Goal: Task Accomplishment & Management: Use online tool/utility

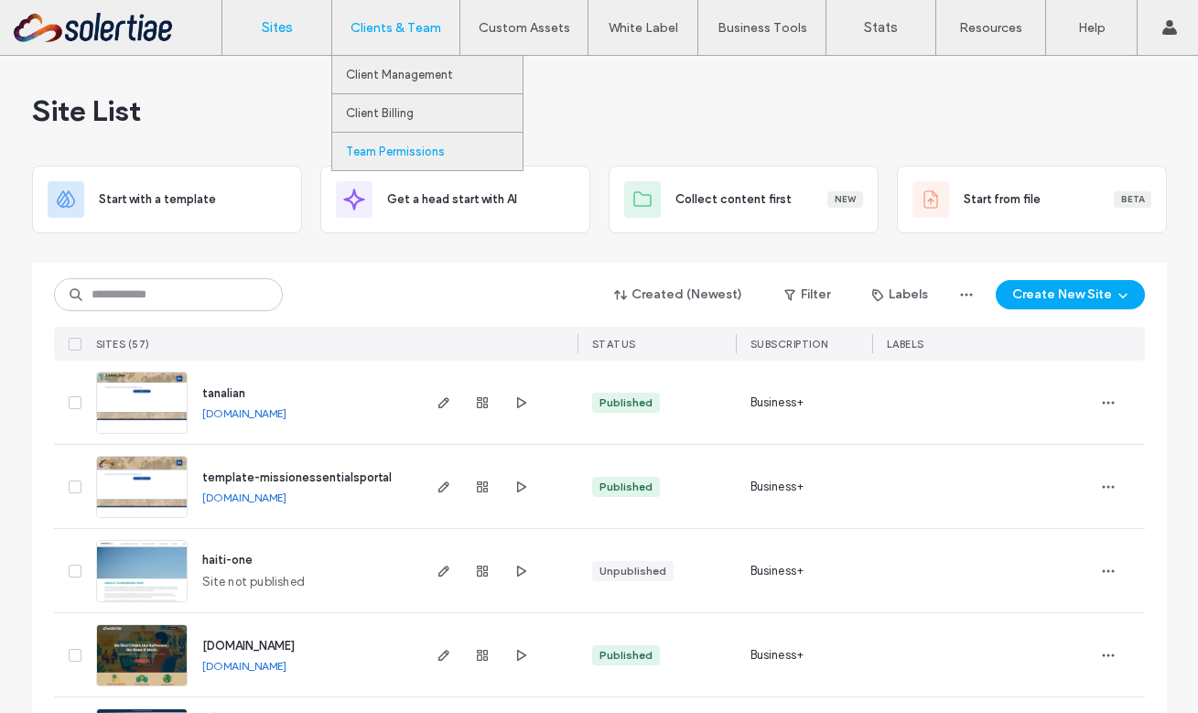
click at [402, 147] on label "Team Permissions" at bounding box center [395, 152] width 99 height 14
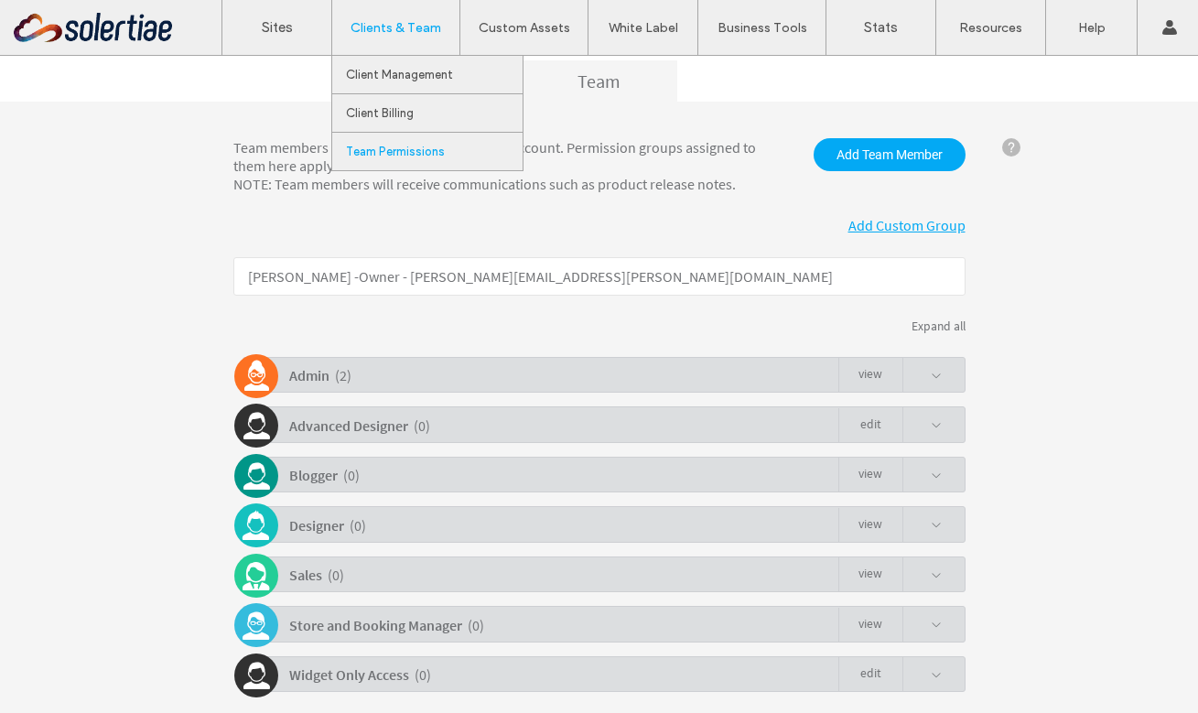
scroll to position [255, 0]
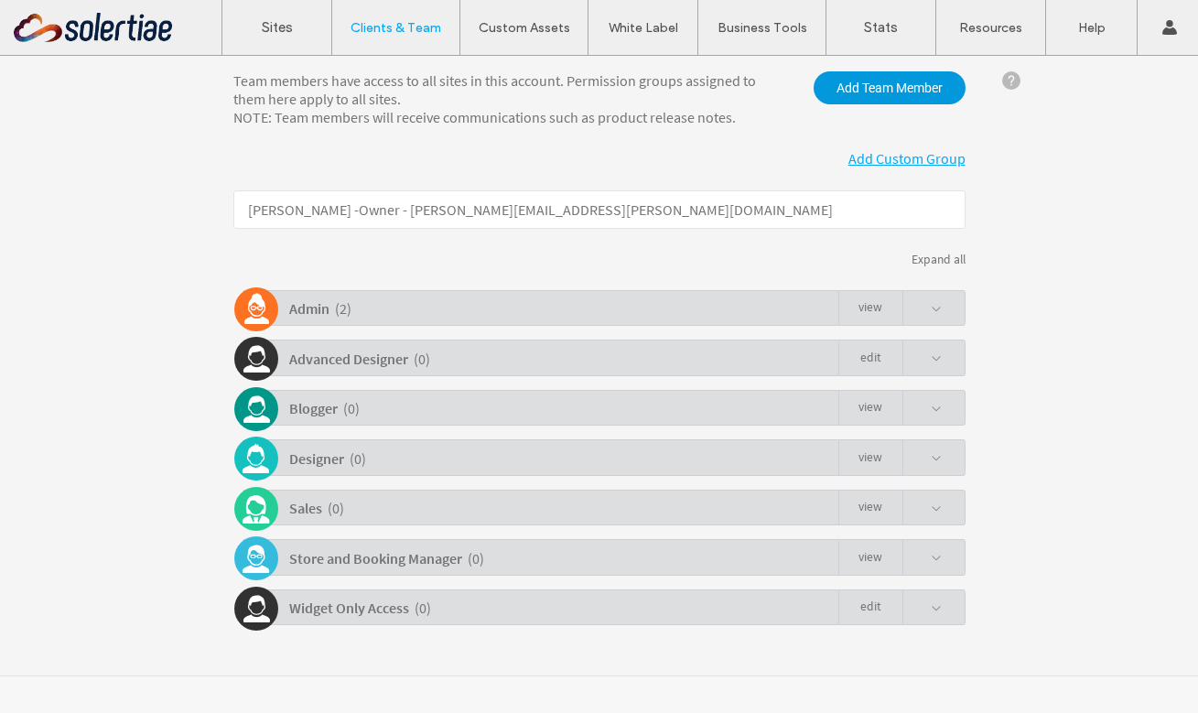
click at [842, 91] on span "Add Team Member" at bounding box center [890, 87] width 152 height 33
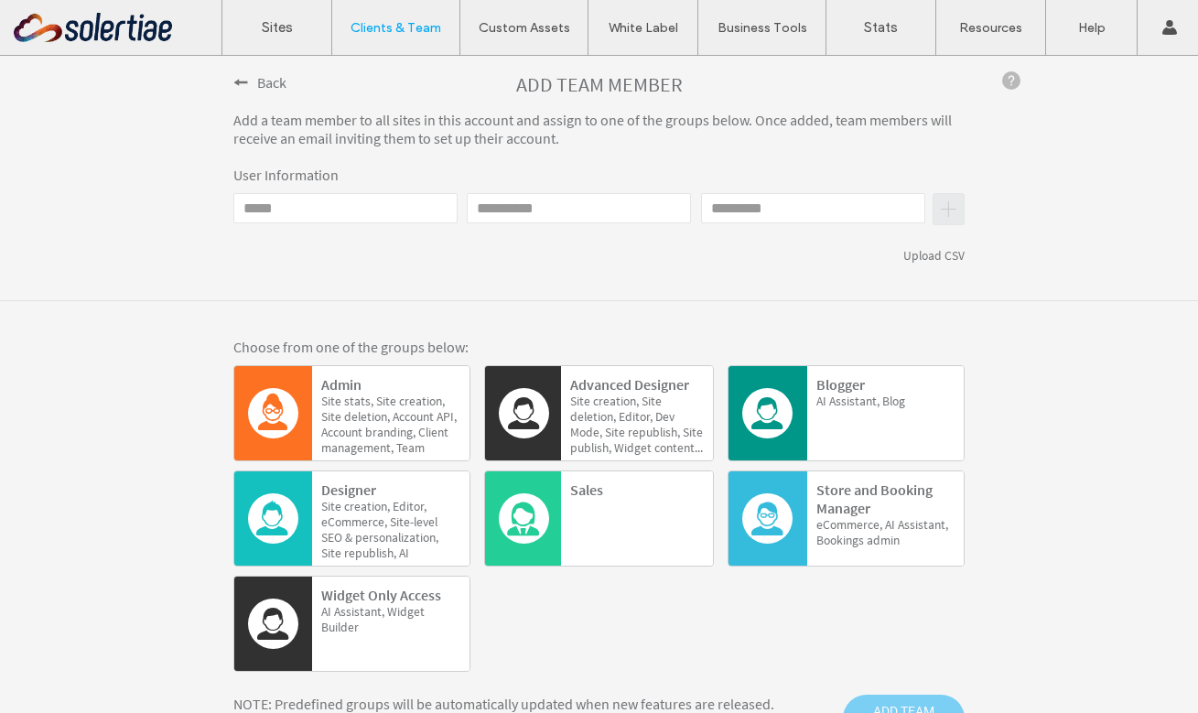
scroll to position [359, 0]
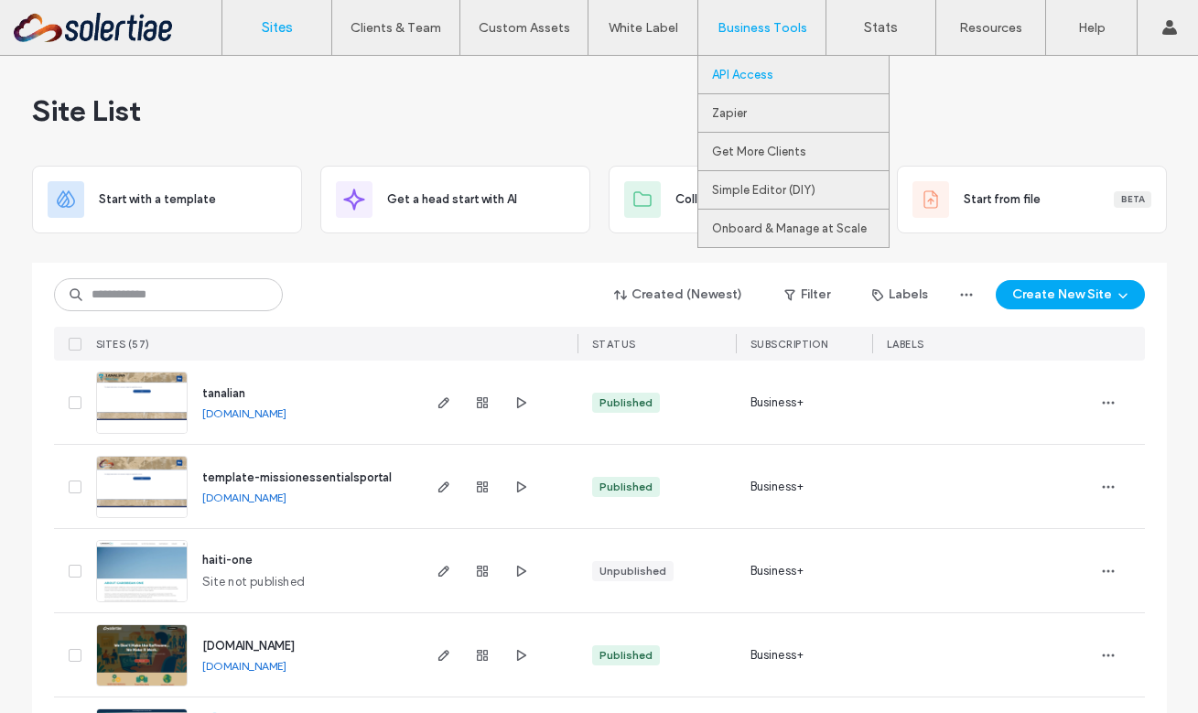
click at [741, 70] on label "API Access" at bounding box center [742, 75] width 61 height 14
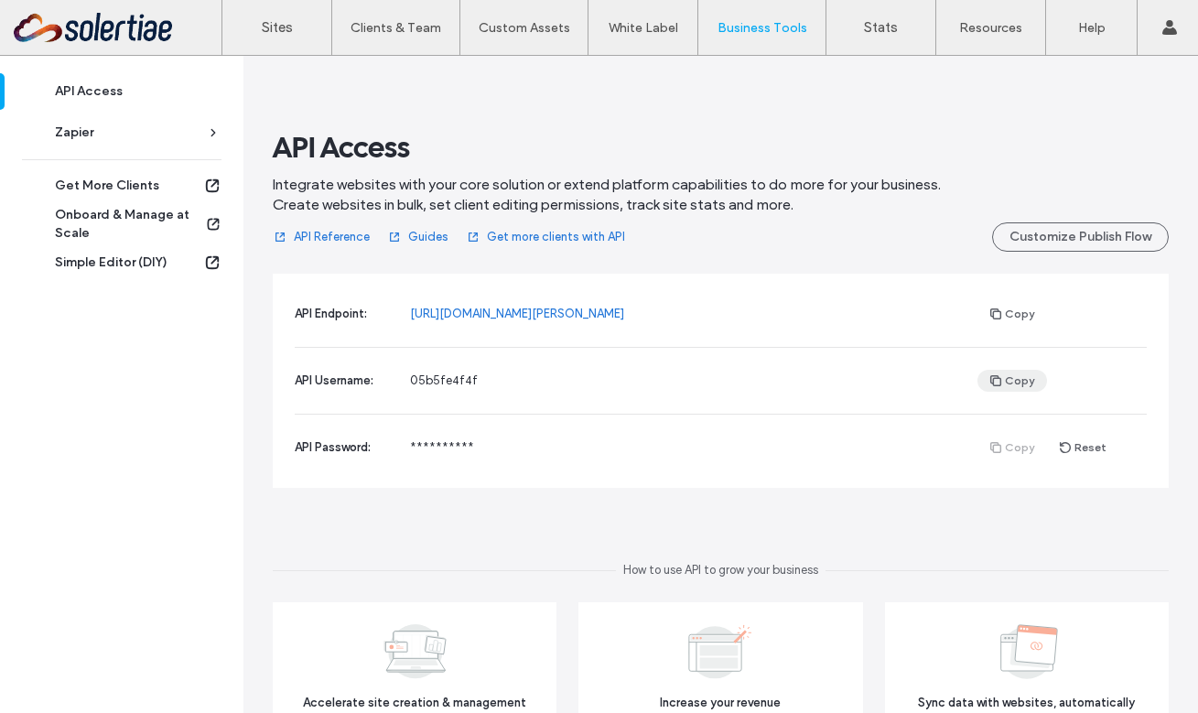
click at [1002, 378] on button "Copy" at bounding box center [1013, 381] width 70 height 22
click at [1006, 441] on div "Copy Reset" at bounding box center [1062, 448] width 169 height 22
drag, startPoint x: 468, startPoint y: 445, endPoint x: 417, endPoint y: 445, distance: 50.4
click at [417, 445] on div "**********" at bounding box center [694, 448] width 568 height 18
click at [1068, 449] on button "Reset" at bounding box center [1083, 448] width 72 height 22
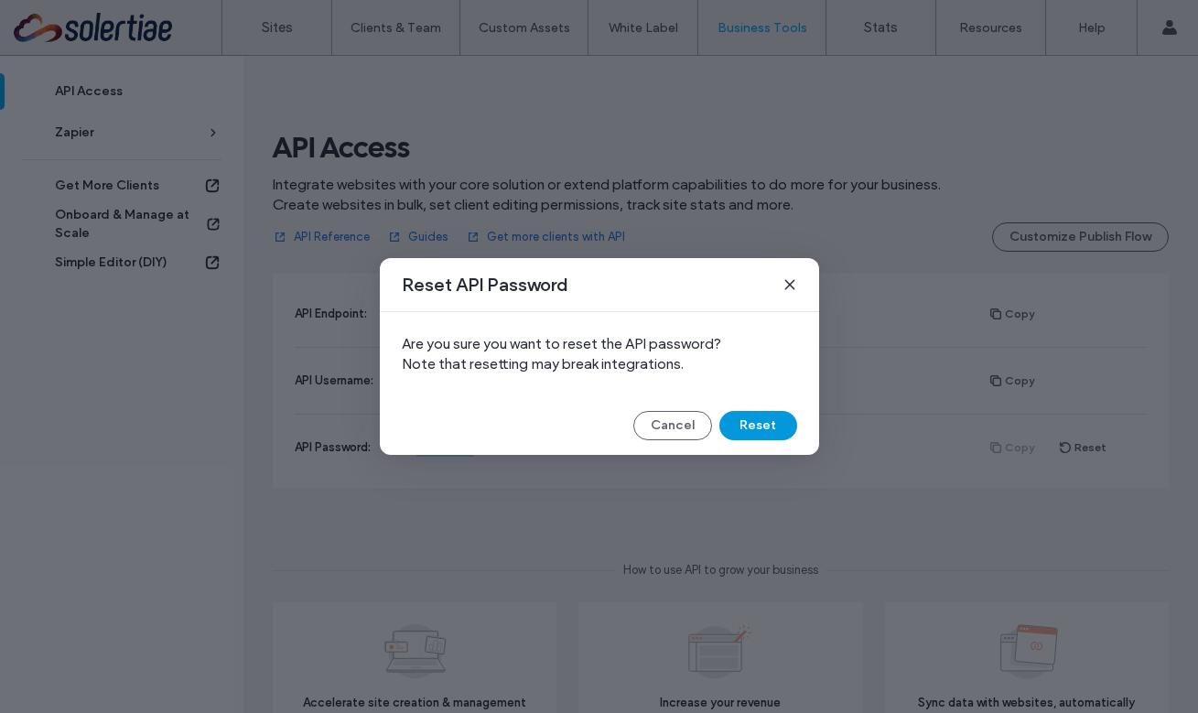
click at [742, 428] on button "Reset" at bounding box center [759, 425] width 78 height 29
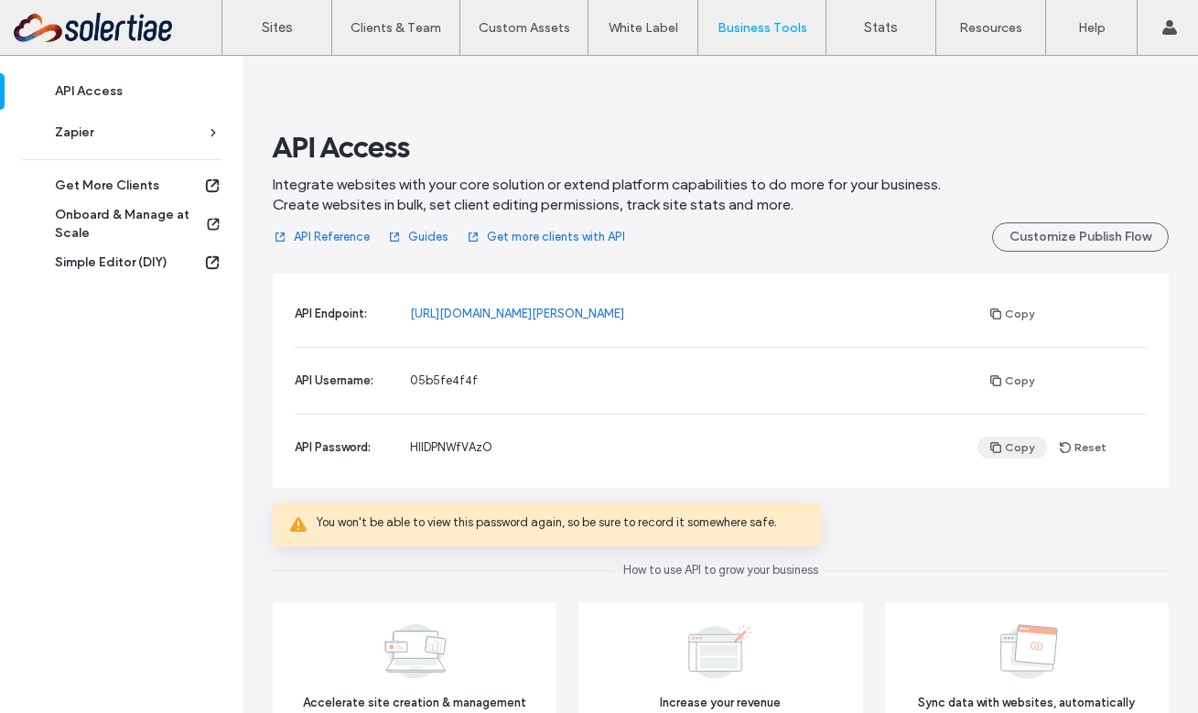
click at [1009, 442] on button "Copy" at bounding box center [1013, 448] width 70 height 22
click at [305, 30] on link "Sites" at bounding box center [276, 27] width 109 height 55
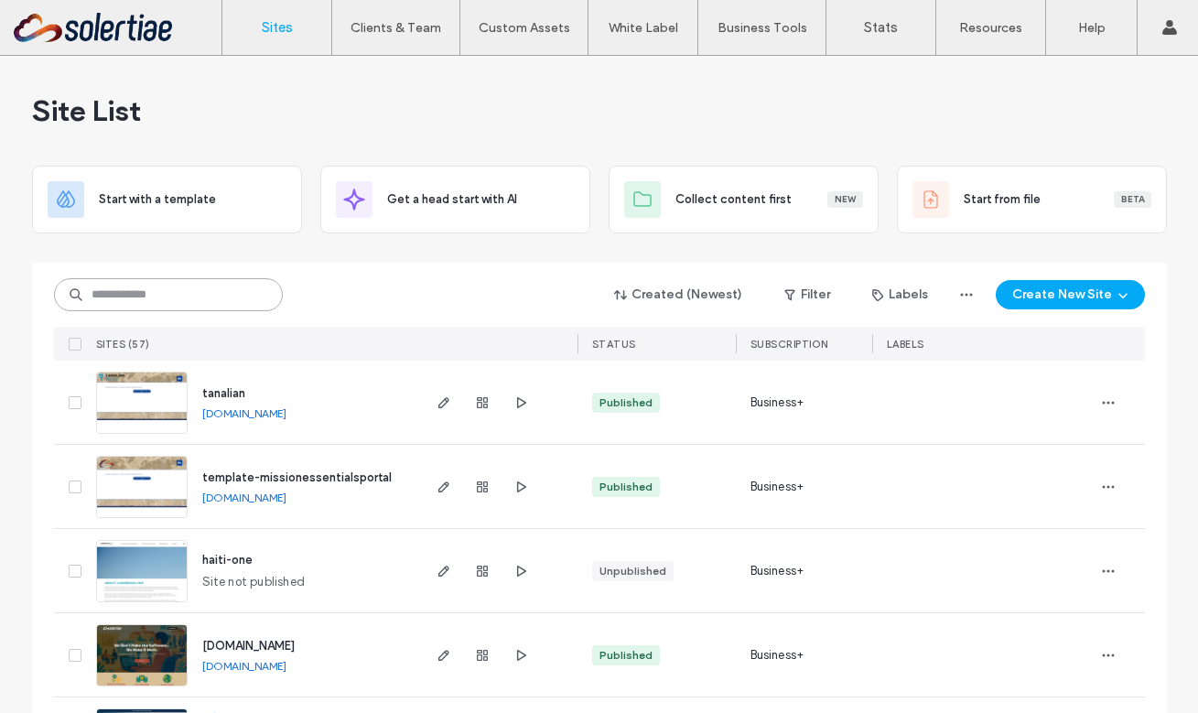
click at [168, 296] on input at bounding box center [168, 294] width 229 height 33
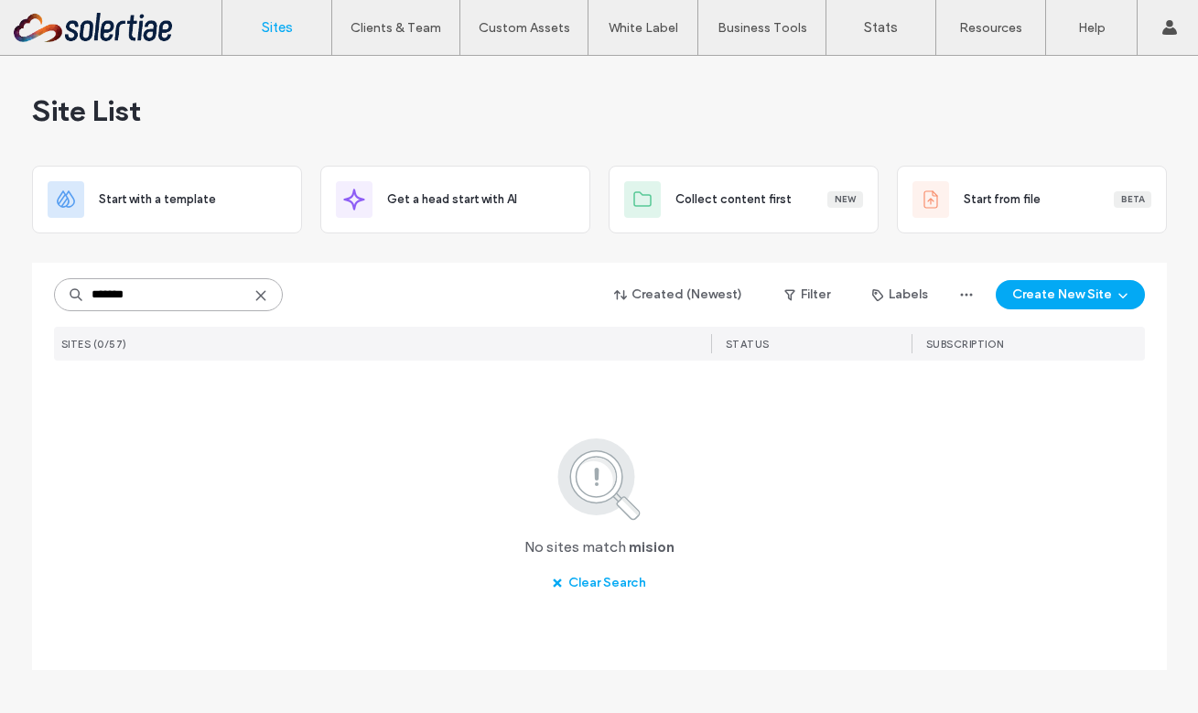
type input "*******"
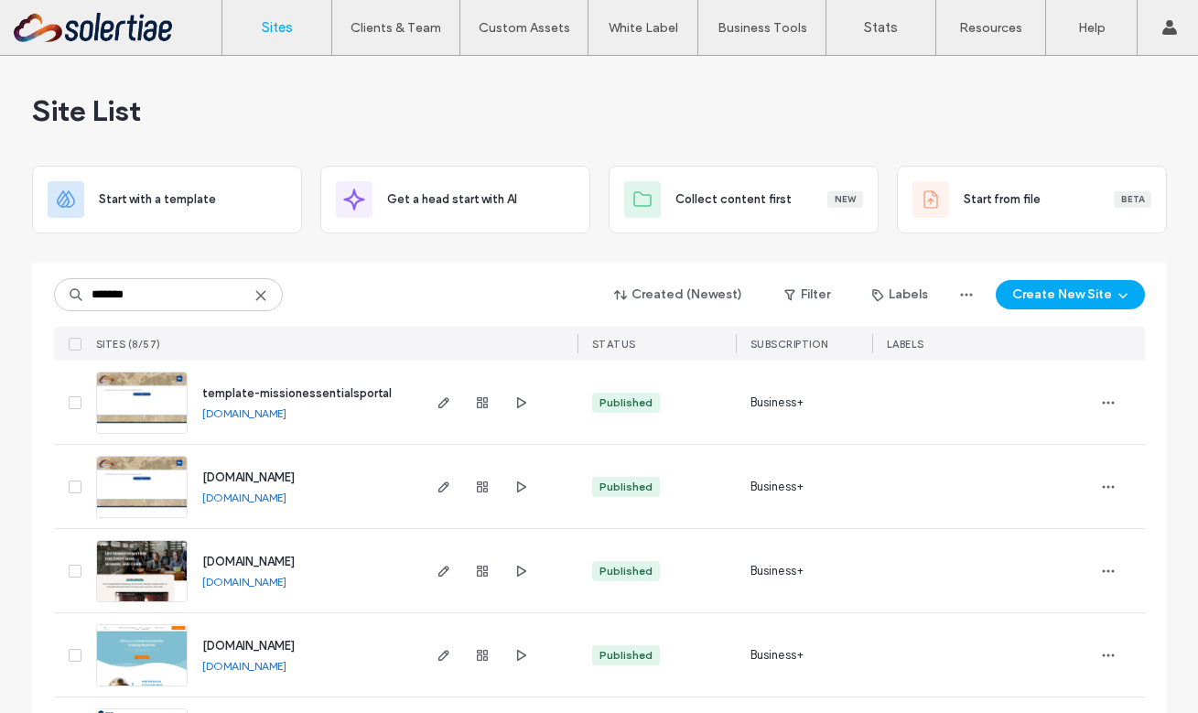
drag, startPoint x: 356, startPoint y: 561, endPoint x: 196, endPoint y: 562, distance: 160.2
click at [196, 562] on div "beta.missionofhope.com beta.missionofhope.com" at bounding box center [303, 570] width 231 height 83
copy span "beta.missionofhope.com"
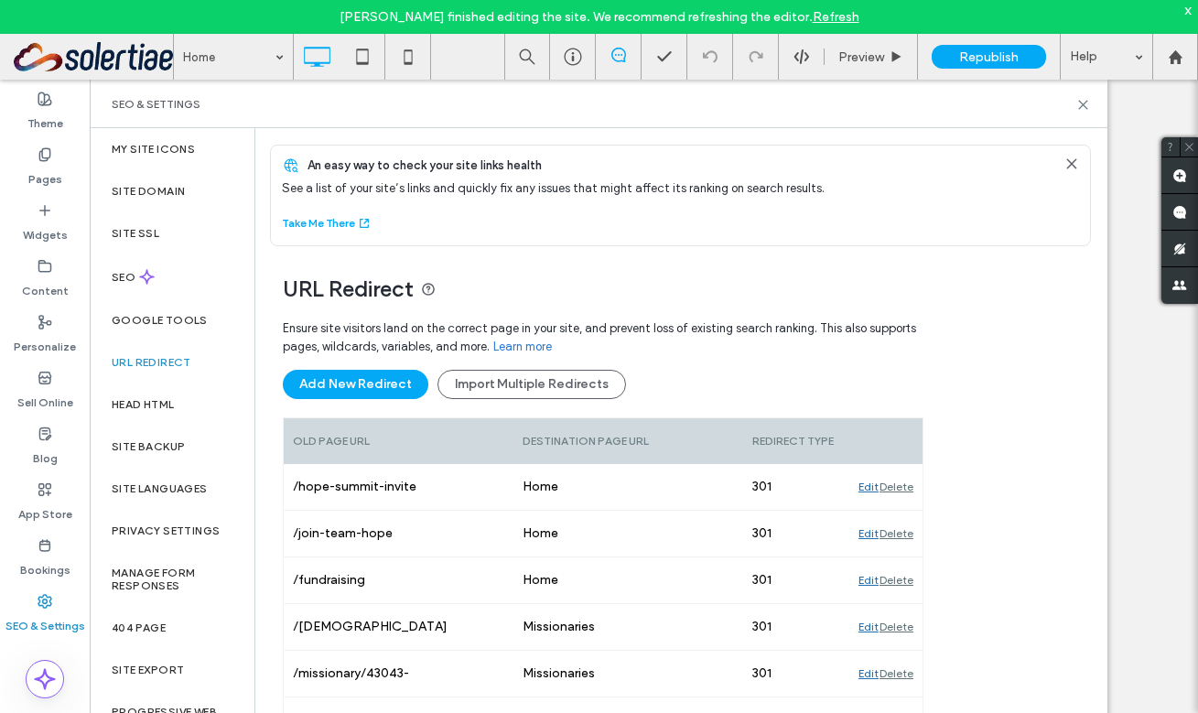
select select "***"
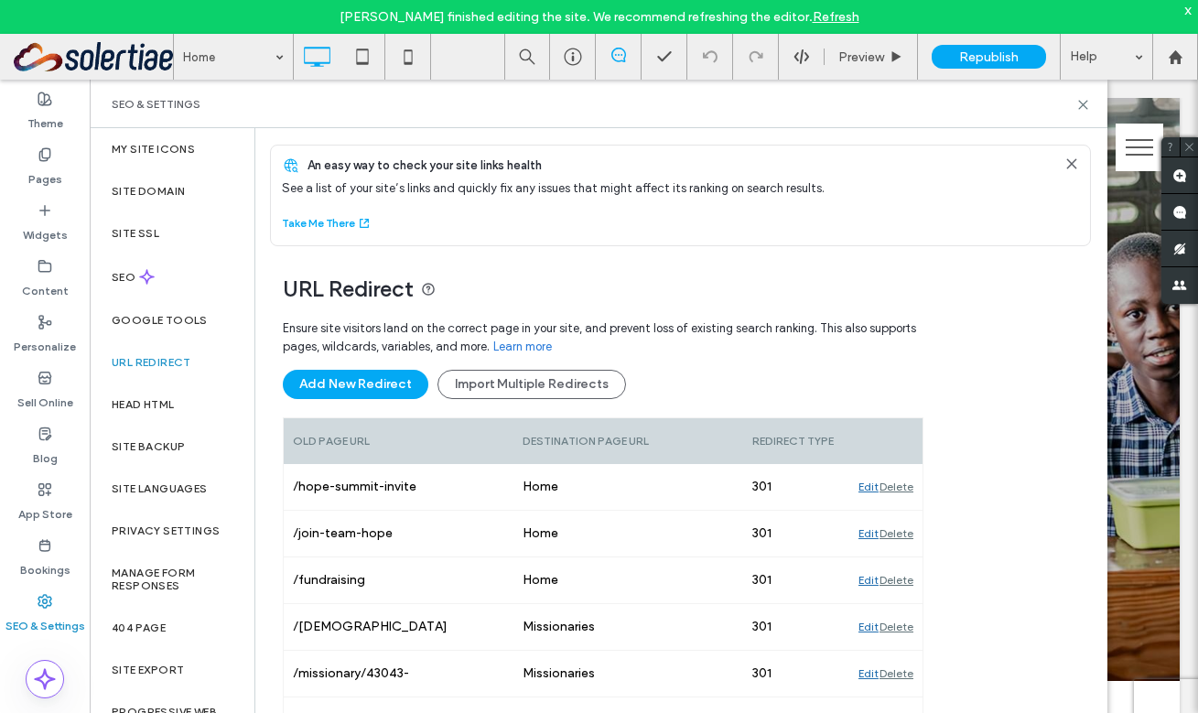
click at [1189, 8] on div "x" at bounding box center [1189, 10] width 8 height 16
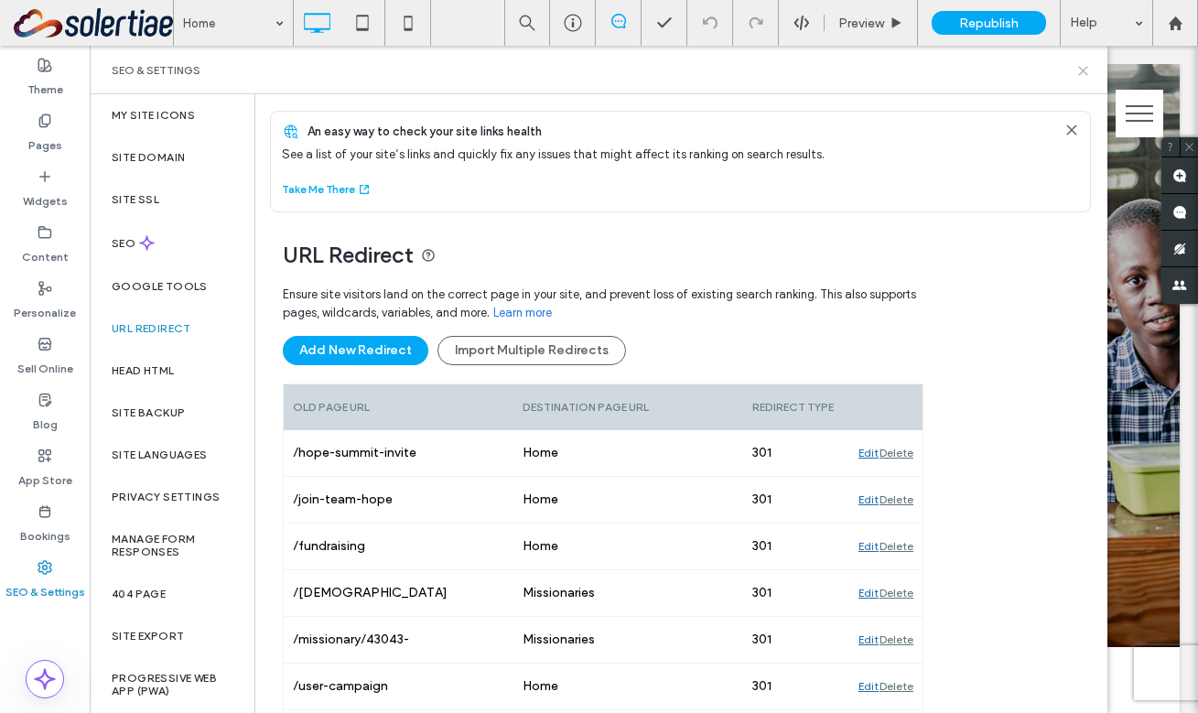
click at [1084, 66] on icon at bounding box center [1084, 71] width 14 height 14
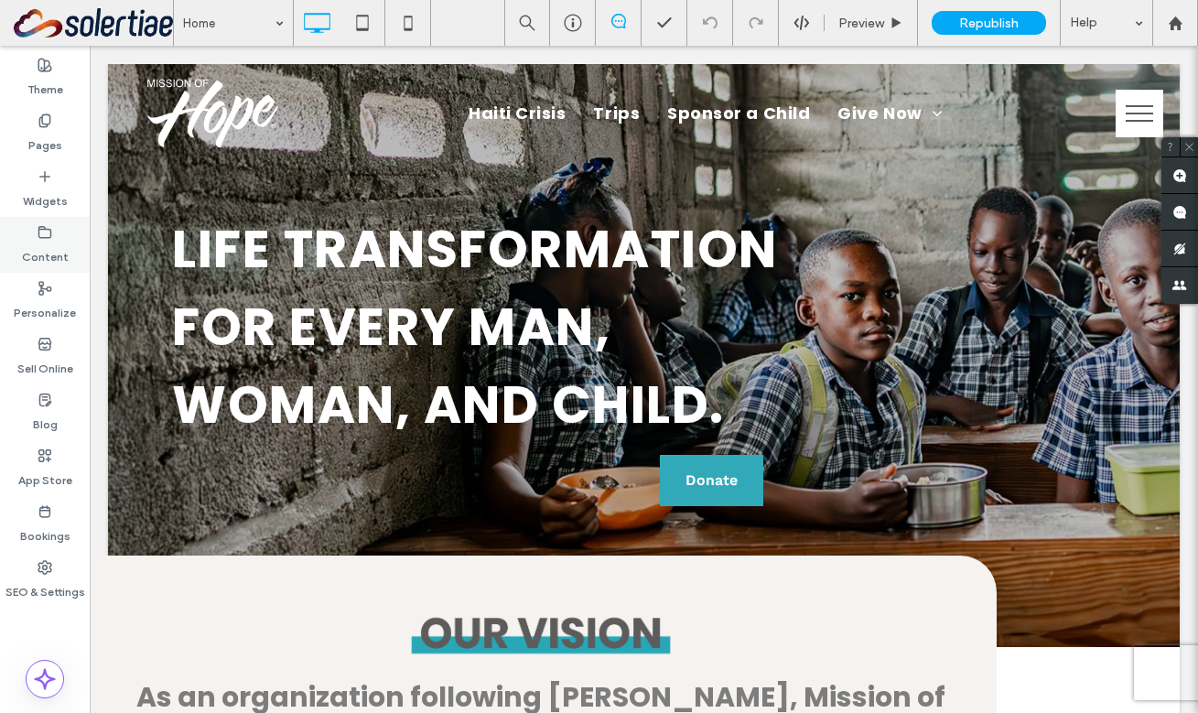
click at [47, 244] on label "Content" at bounding box center [45, 253] width 47 height 26
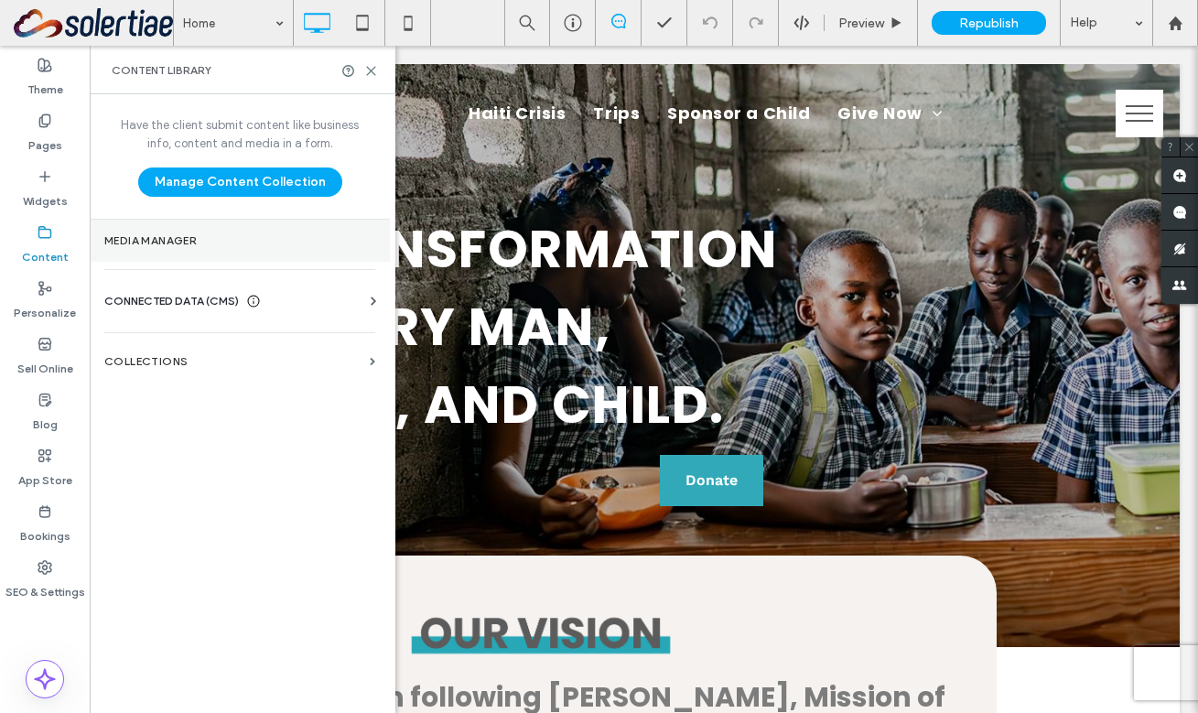
click at [212, 236] on label "Media Manager" at bounding box center [239, 240] width 271 height 13
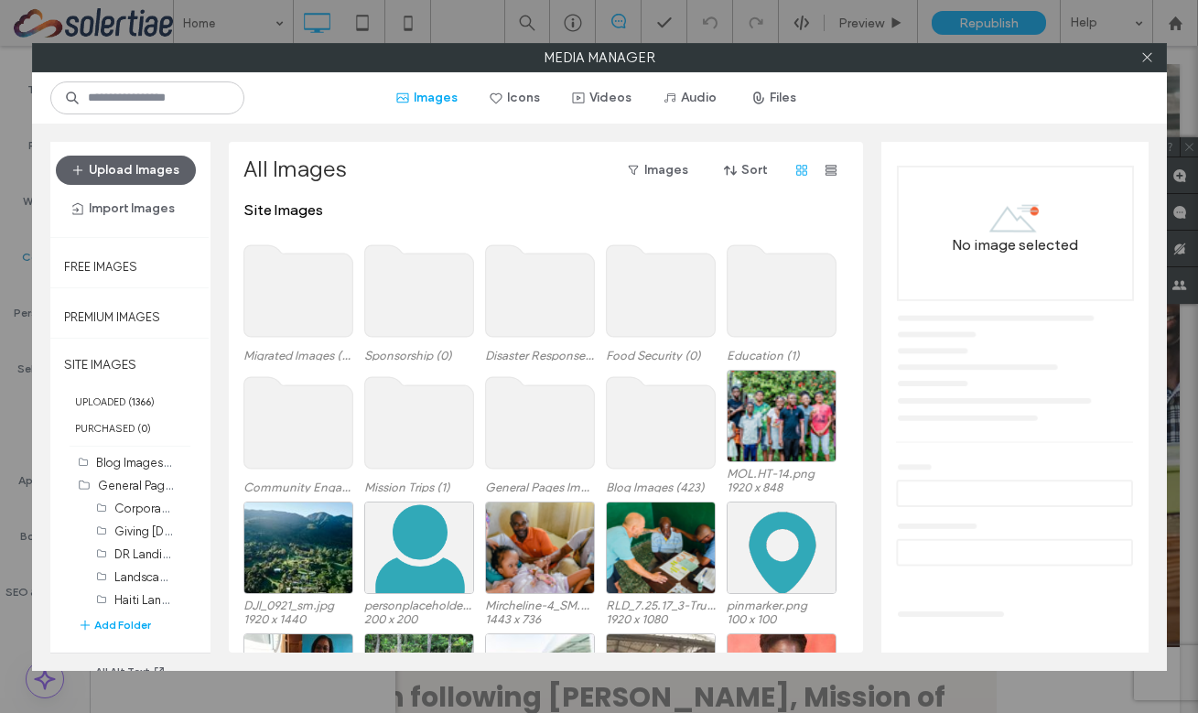
click at [294, 290] on use at bounding box center [298, 291] width 109 height 92
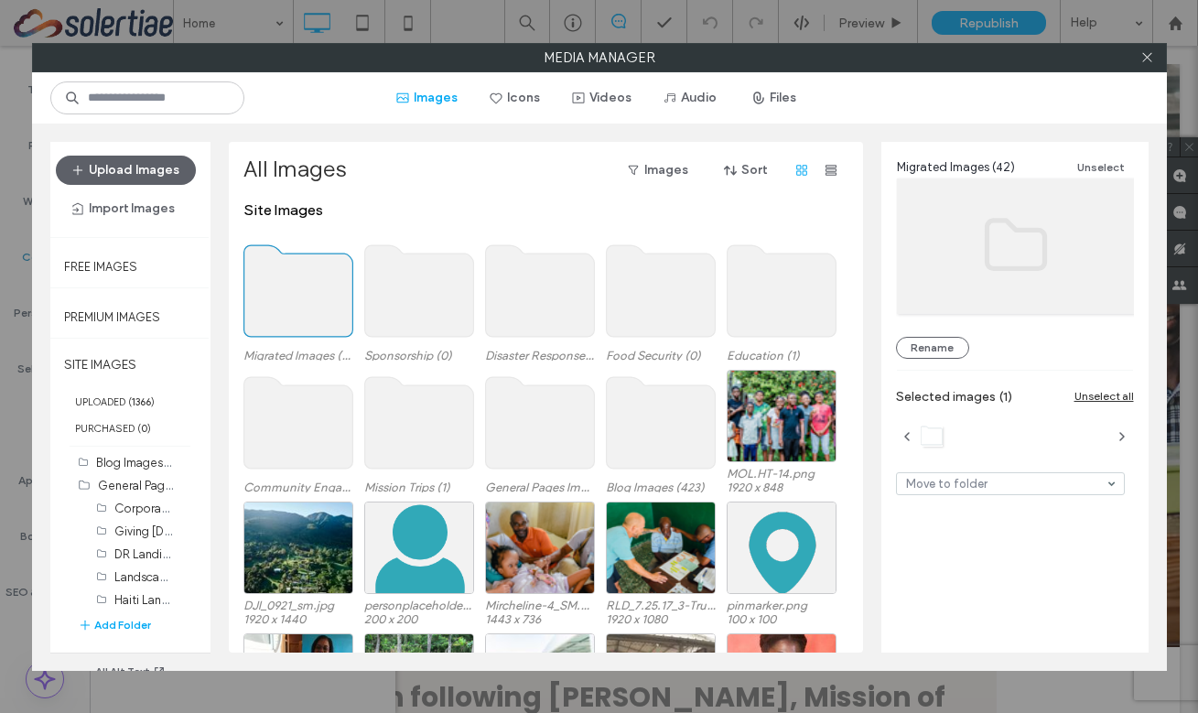
click at [294, 290] on use at bounding box center [298, 291] width 109 height 92
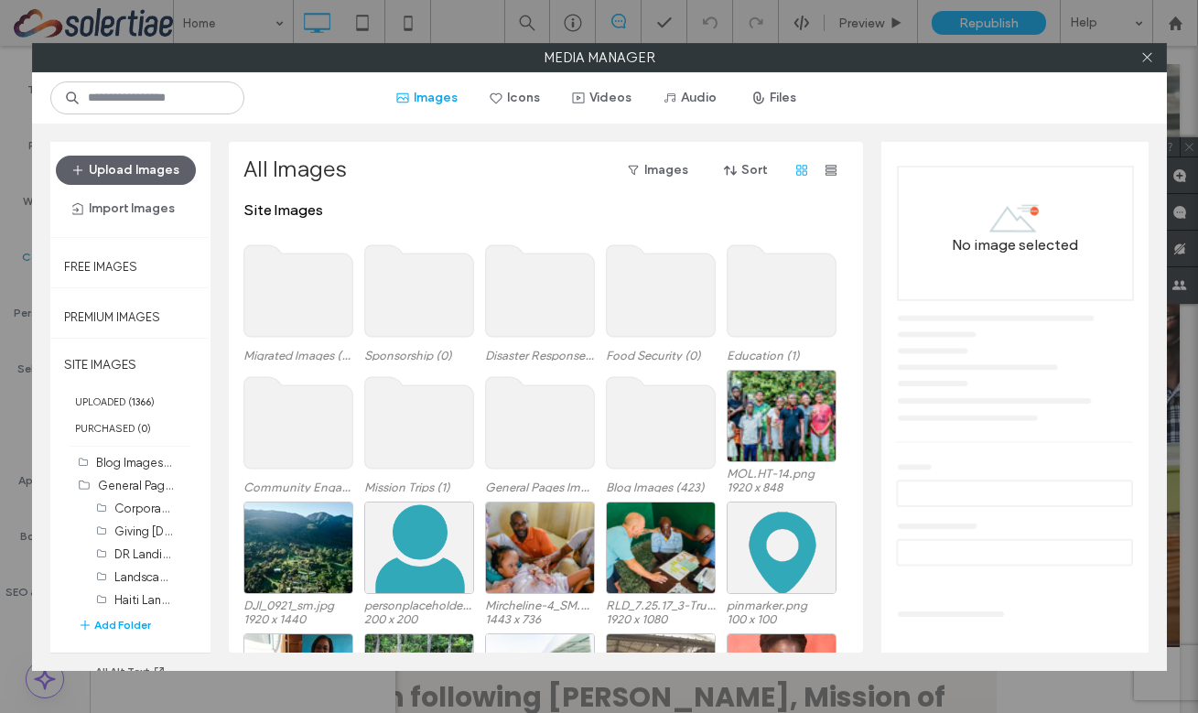
click at [294, 290] on use at bounding box center [298, 291] width 109 height 92
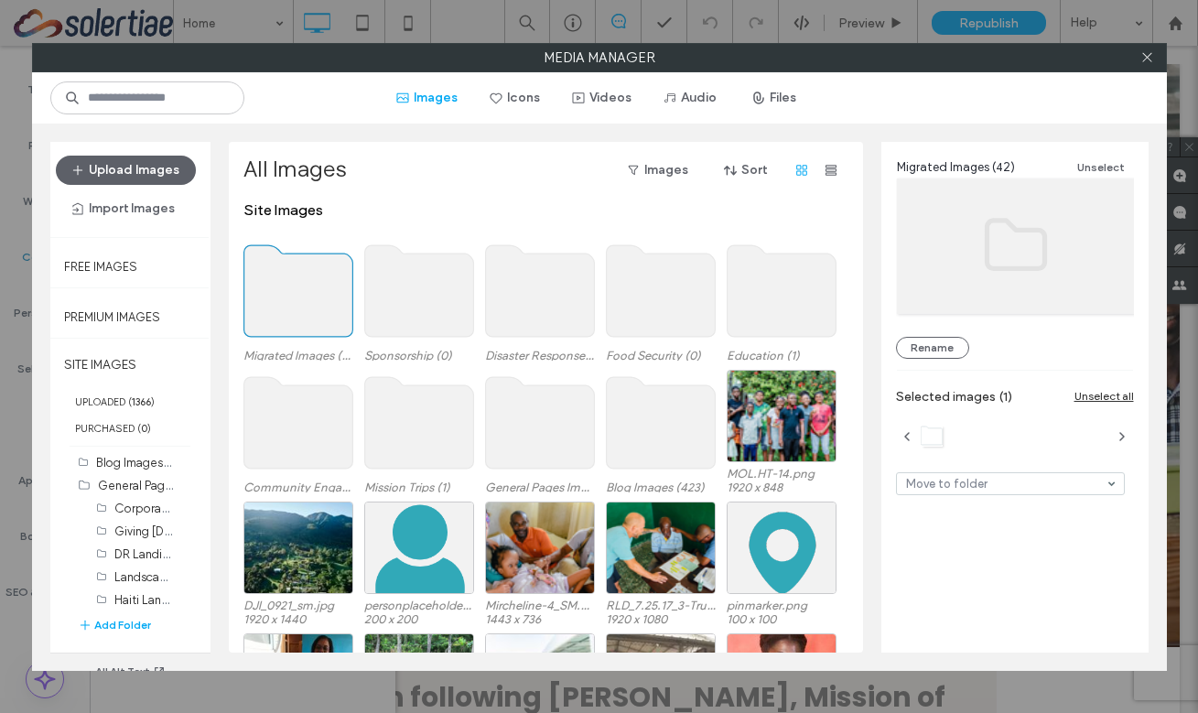
click at [294, 290] on use at bounding box center [298, 291] width 109 height 92
